Goal: Information Seeking & Learning: Understand process/instructions

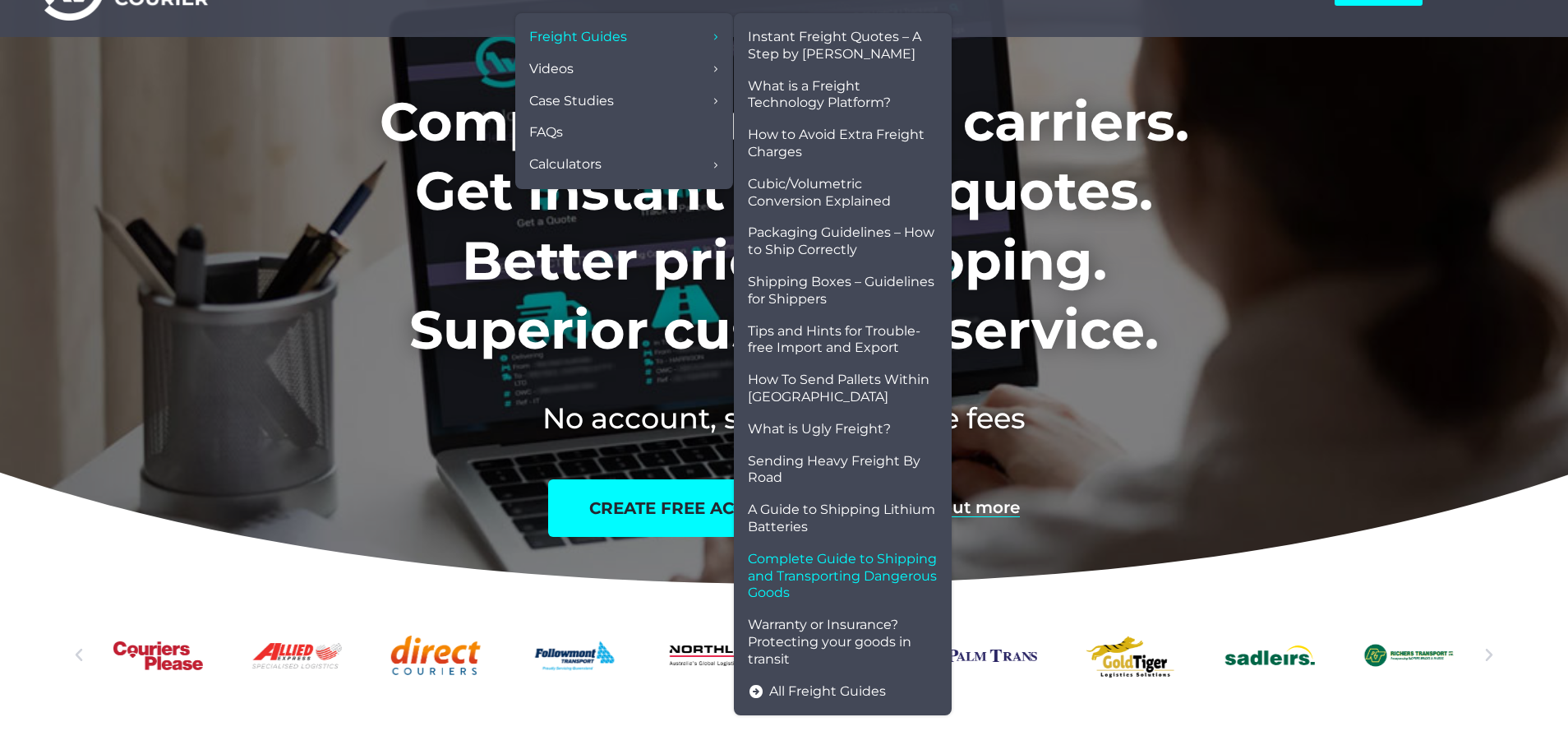
scroll to position [87, 0]
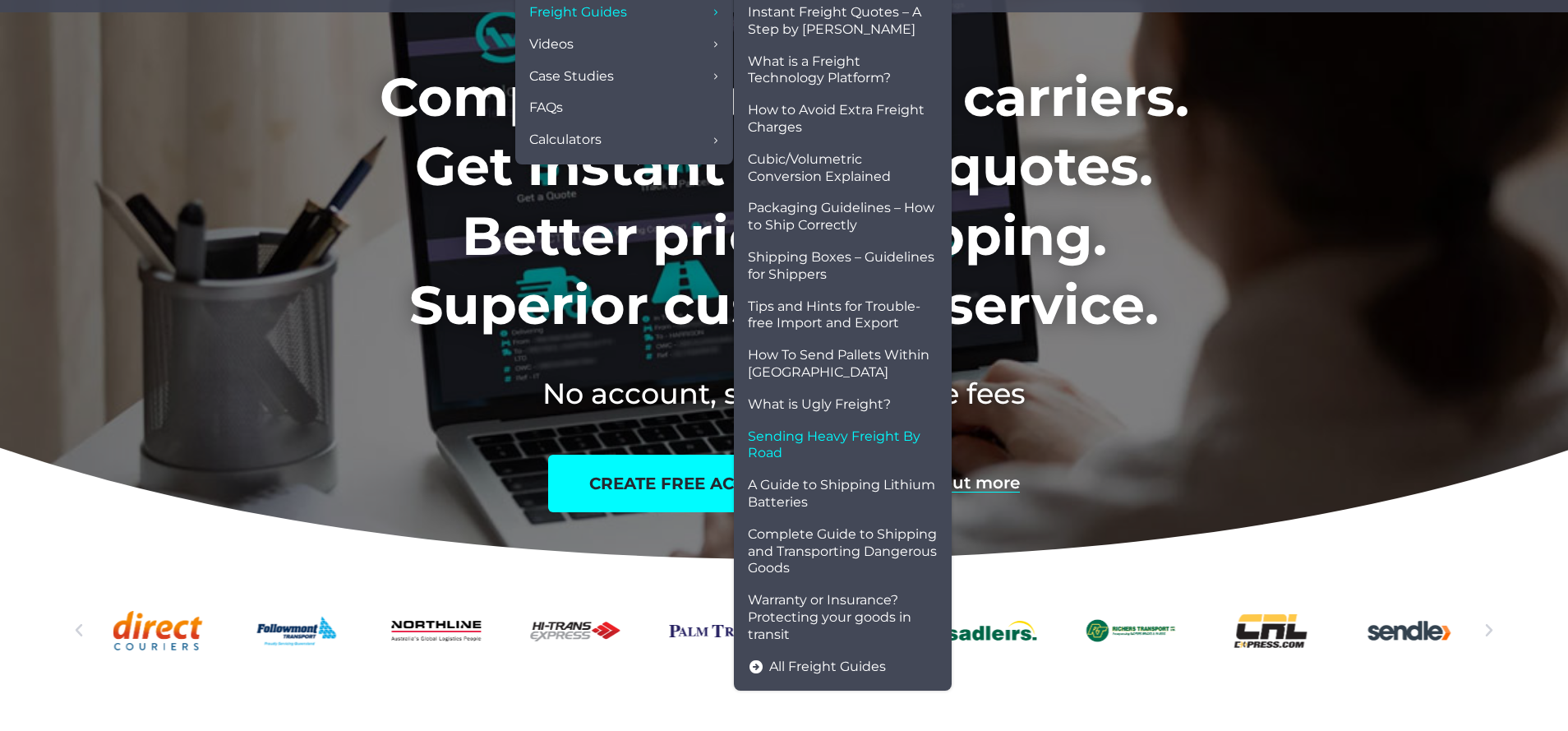
click at [810, 441] on span "Sending Heavy Freight By Road" at bounding box center [842, 445] width 190 height 34
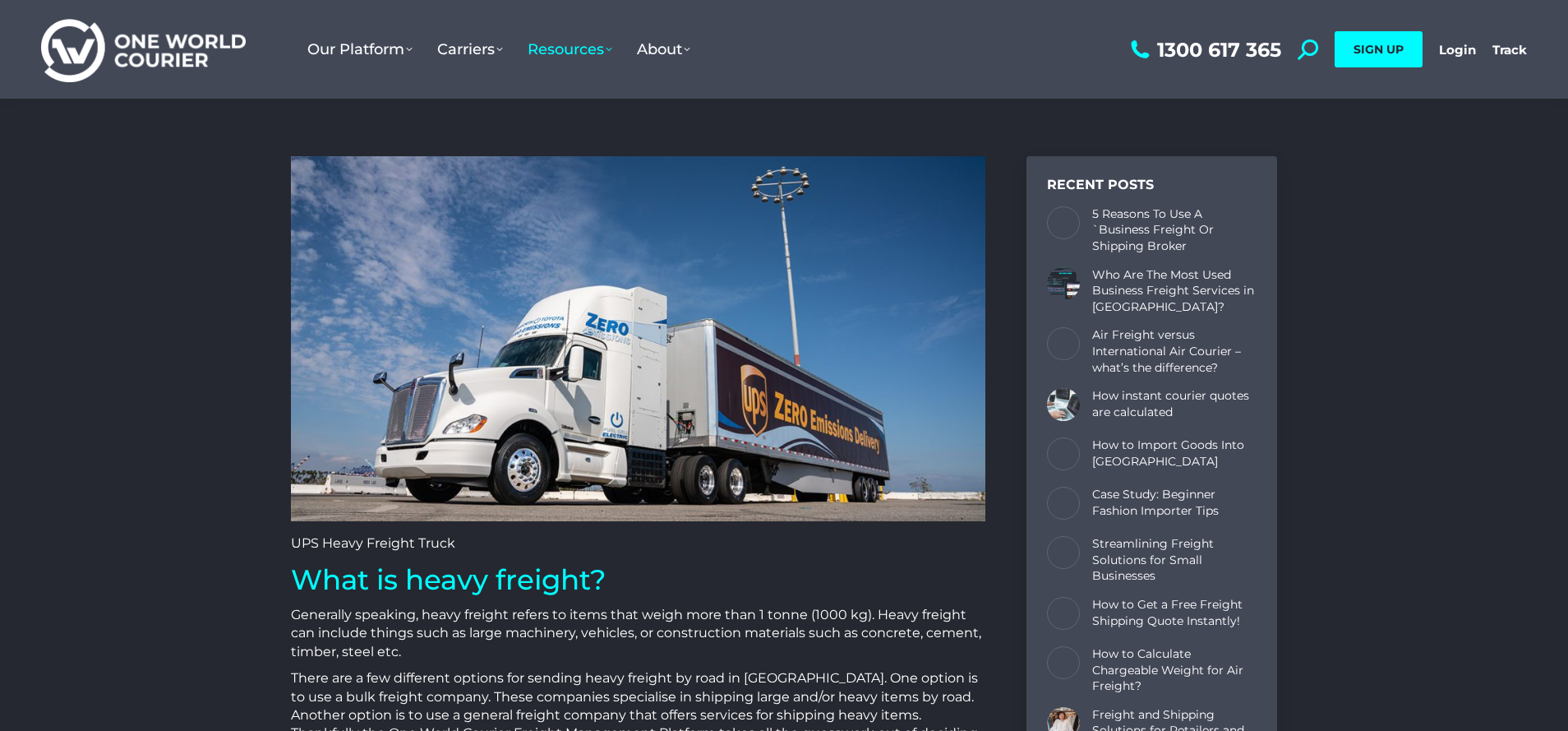
scroll to position [2707, 987]
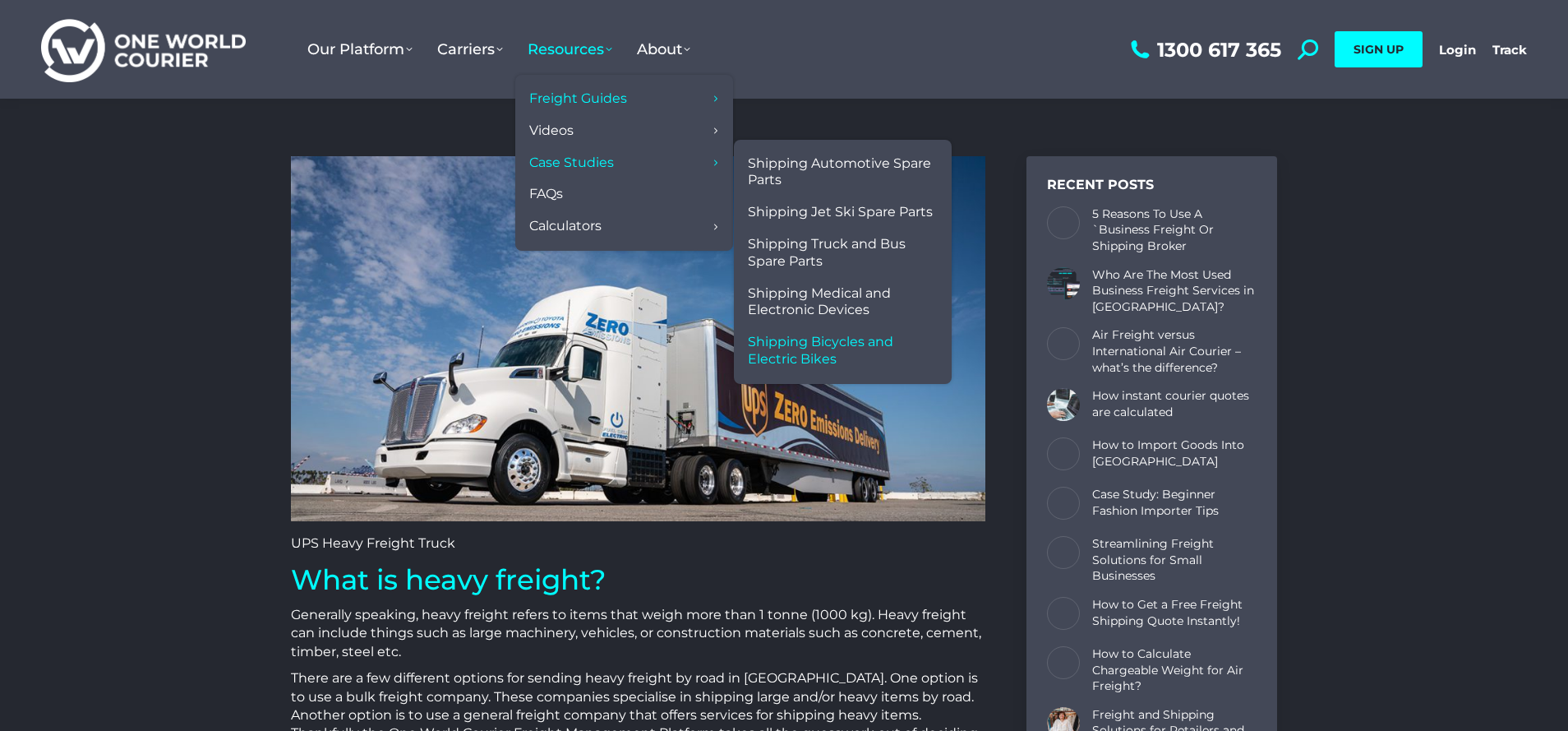
click at [846, 340] on span "Shipping Bicycles and Electric Bikes" at bounding box center [842, 350] width 190 height 34
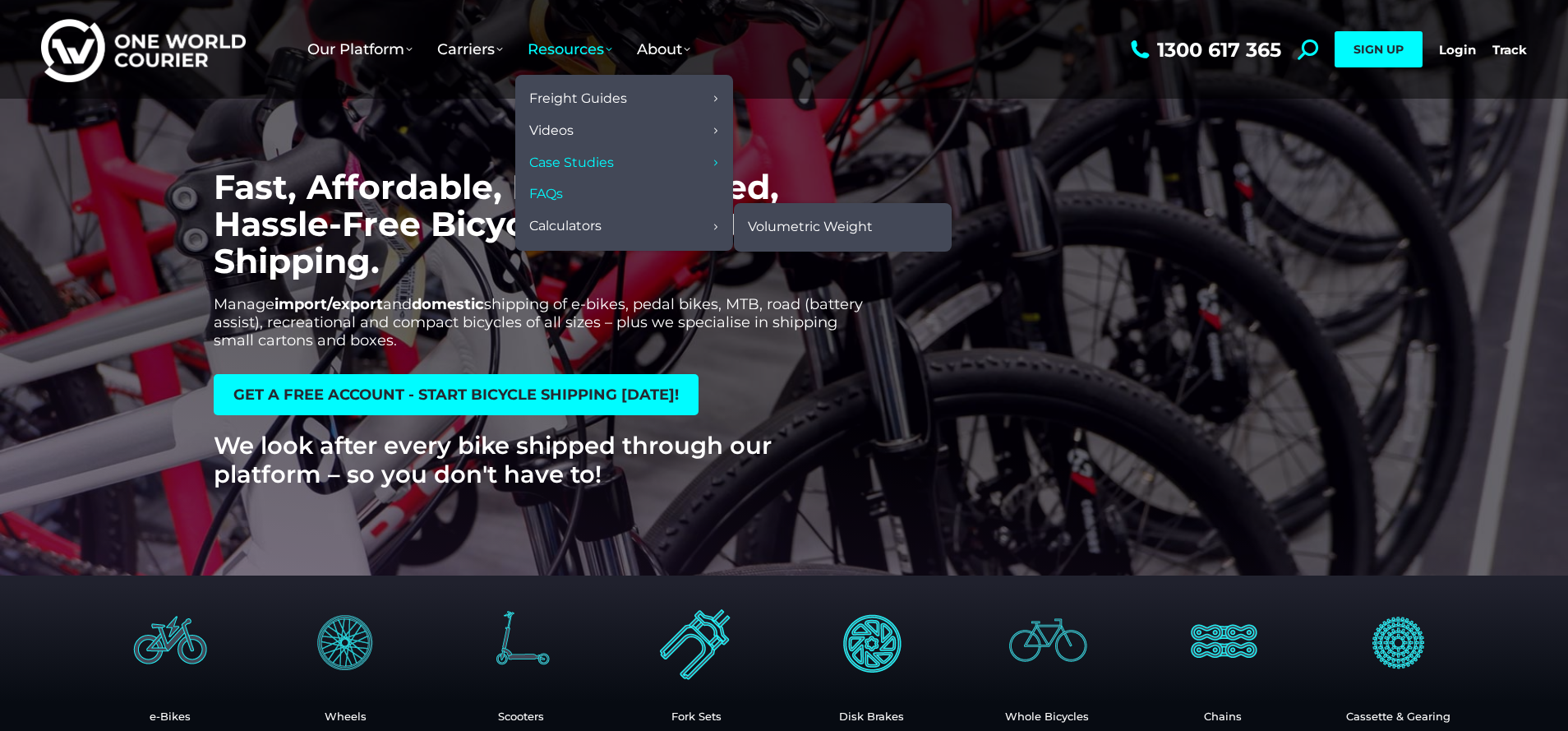
click at [603, 195] on link "FAQs" at bounding box center [624, 194] width 201 height 32
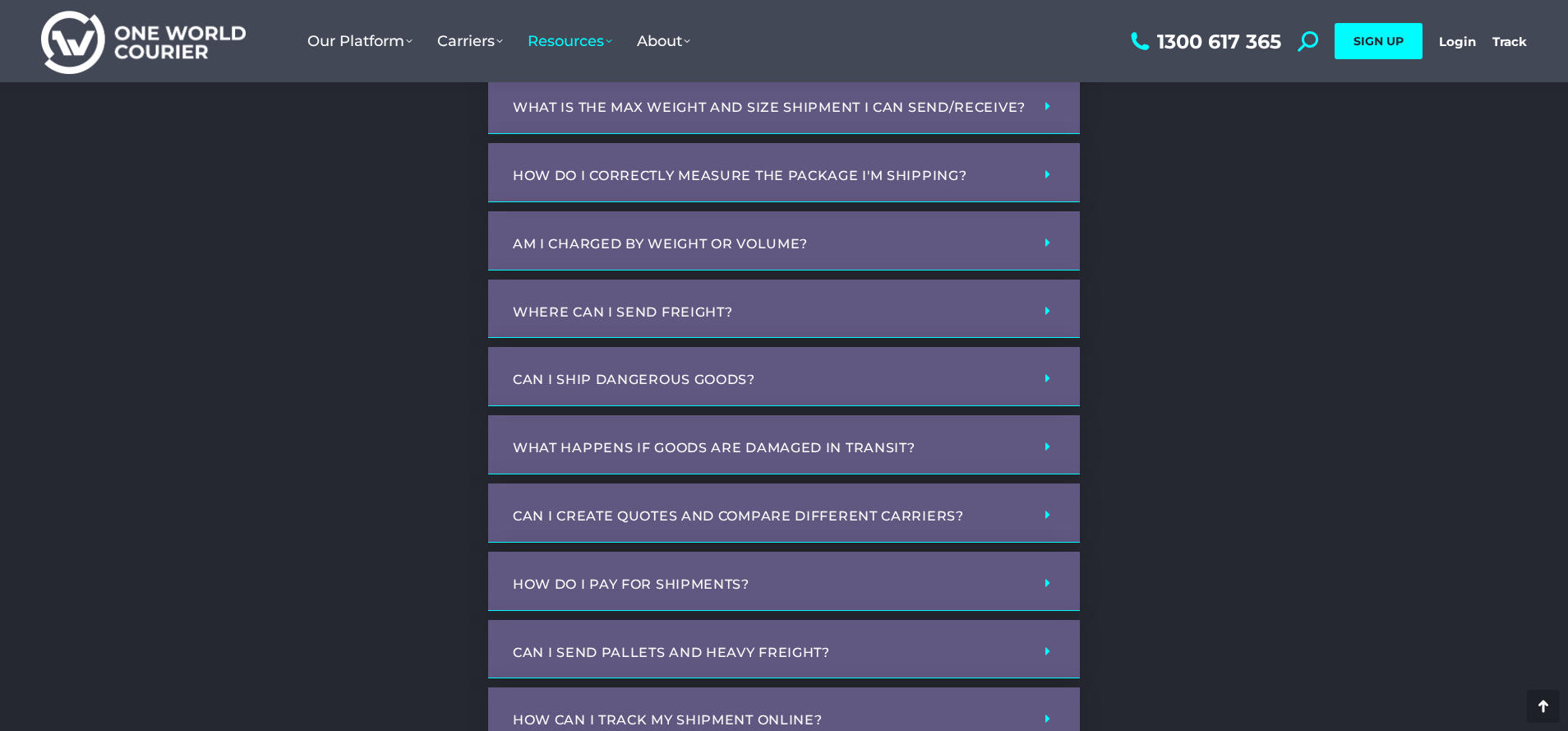
scroll to position [674, 0]
click at [693, 306] on link "Where can I send freight?" at bounding box center [623, 311] width 221 height 16
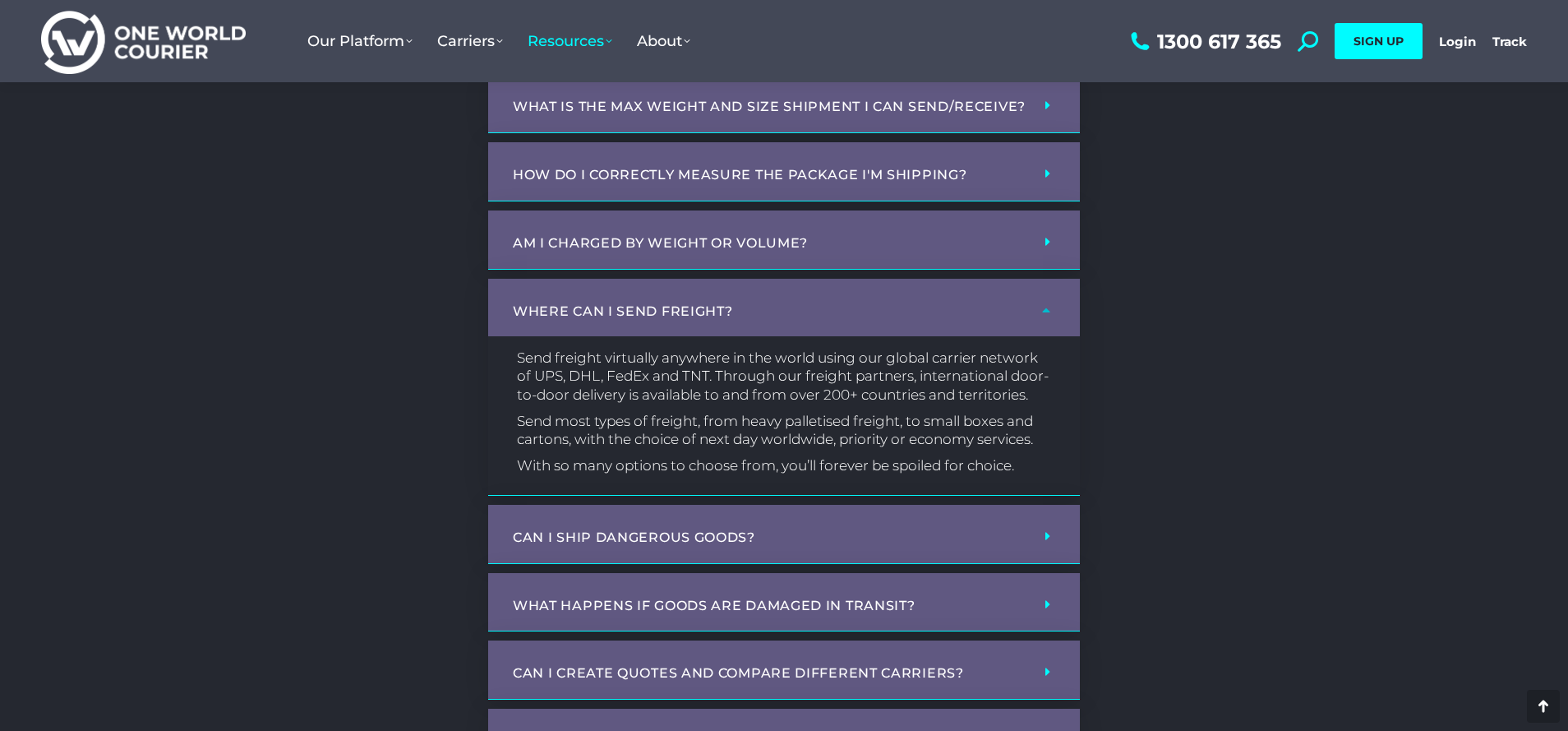
click at [694, 249] on link "Am I charged by weight or volume?" at bounding box center [660, 243] width 295 height 16
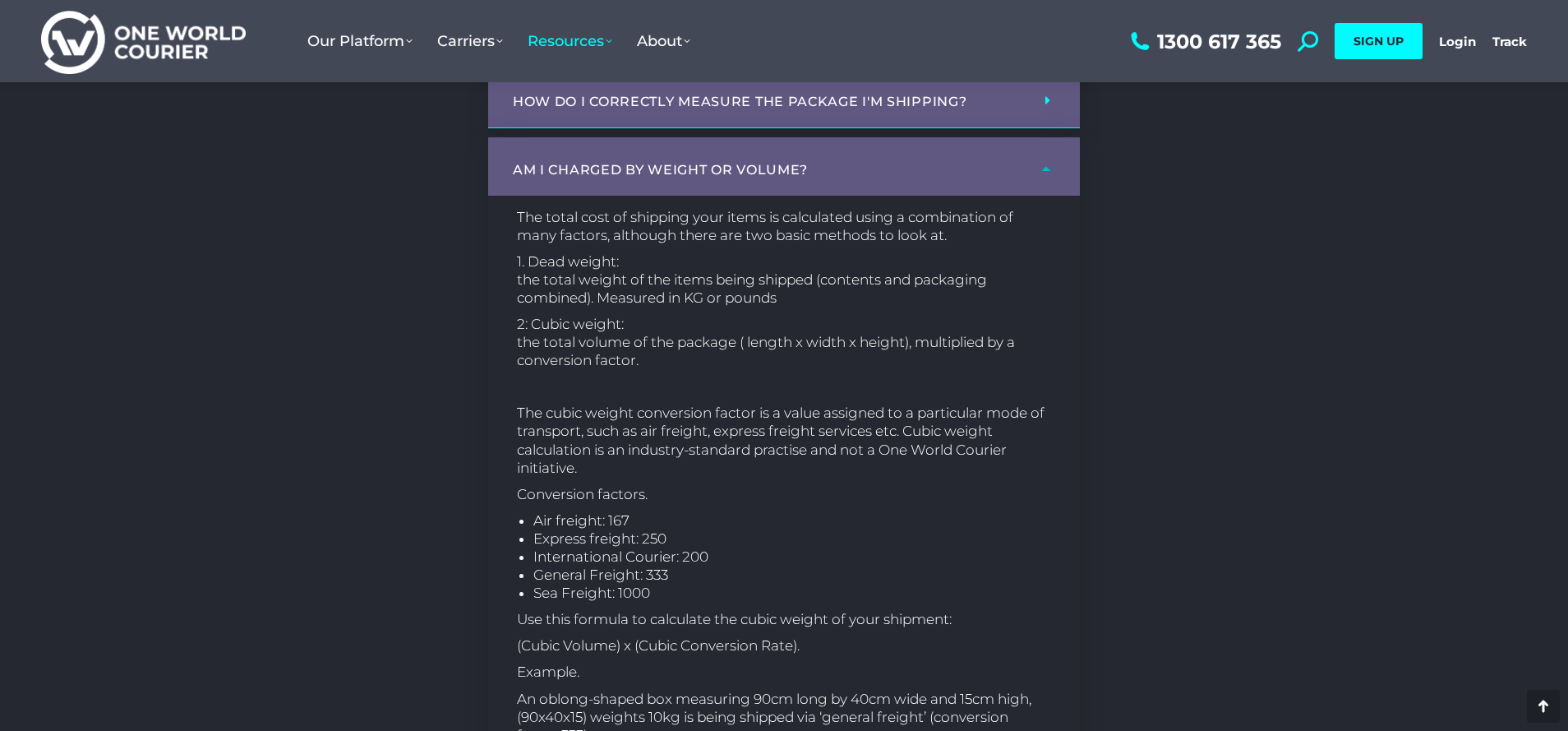
scroll to position [745, 0]
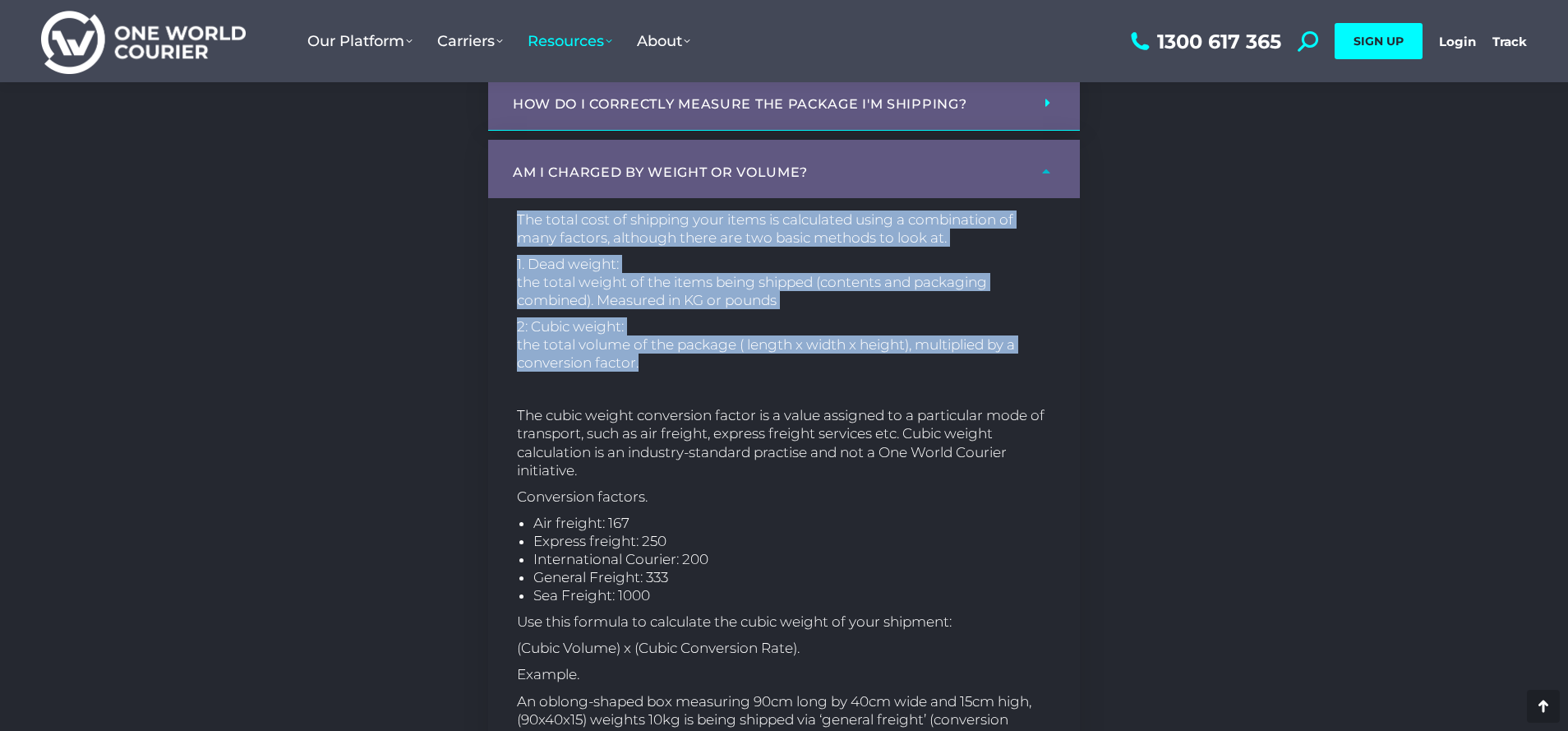
drag, startPoint x: 588, startPoint y: 265, endPoint x: 672, endPoint y: 362, distance: 128.3
click at [672, 362] on div "The total cost of shipping your items is calculated using a combination of many…" at bounding box center [784, 589] width 592 height 783
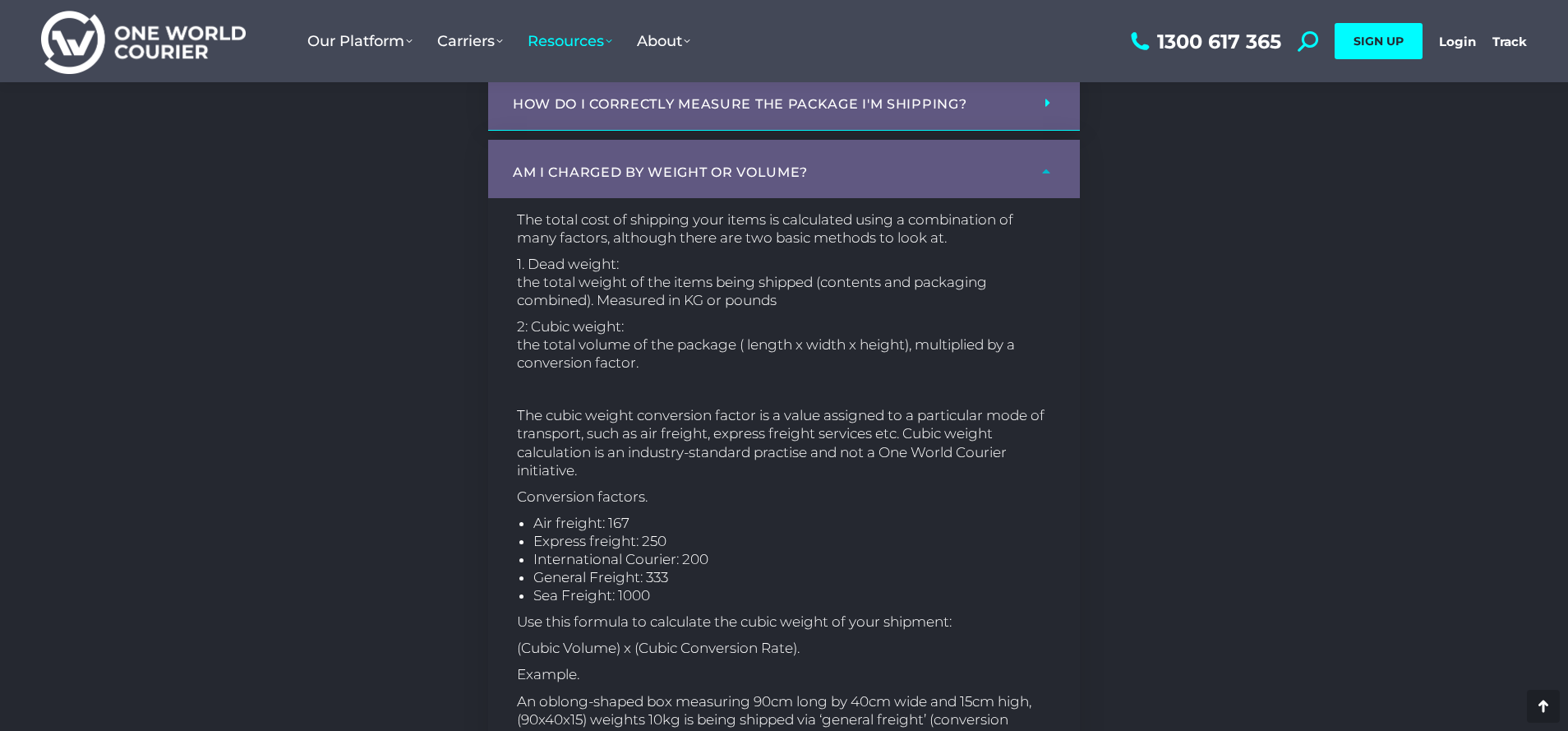
click at [679, 257] on p "1. Dead weight: the total weight of the items being shipped (contents and packa…" at bounding box center [784, 282] width 534 height 54
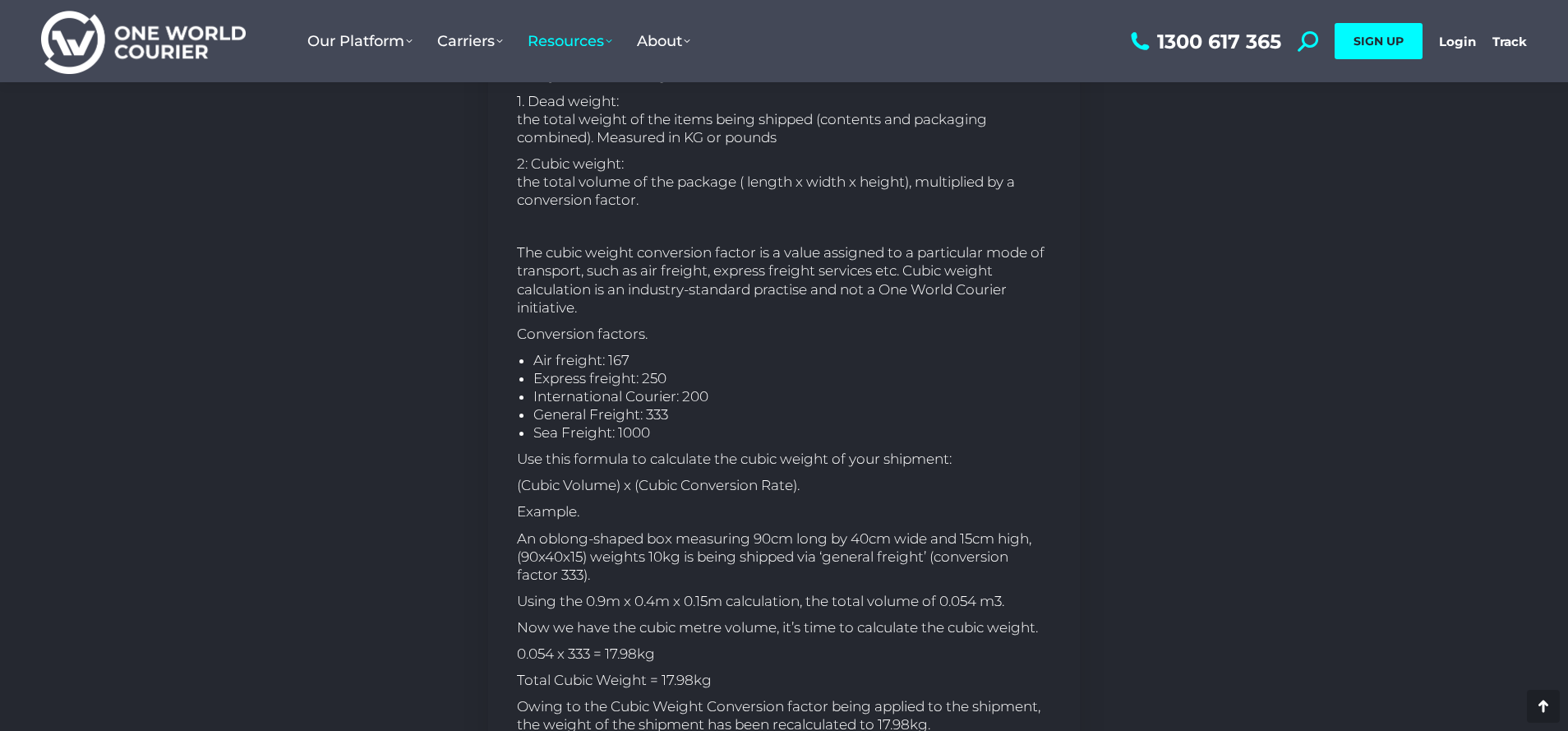
scroll to position [910, 0]
